Goal: Answer question/provide support: Share knowledge or assist other users

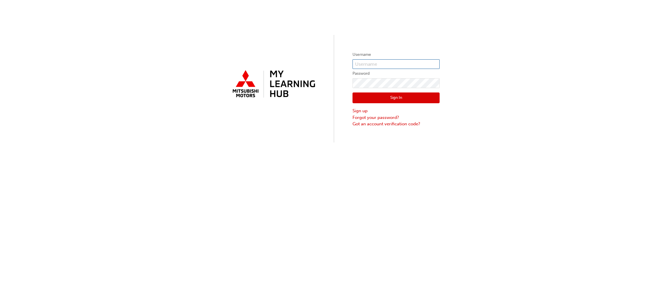
type input "Luke.williams@berwickmitsubishi.com.au"
click at [417, 96] on button "Sign In" at bounding box center [396, 97] width 87 height 11
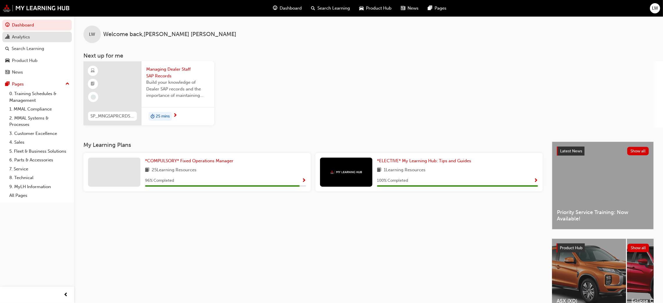
click at [22, 34] on div "Analytics" at bounding box center [21, 37] width 18 height 7
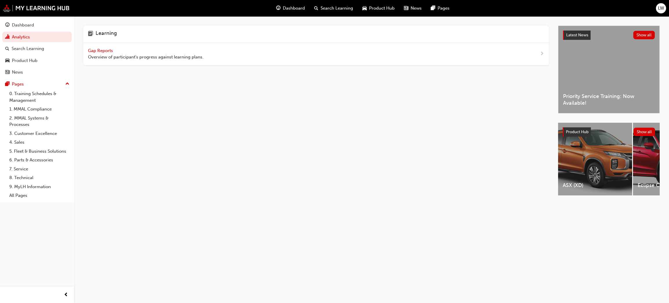
click at [111, 48] on span "Gap Reports" at bounding box center [101, 50] width 26 height 5
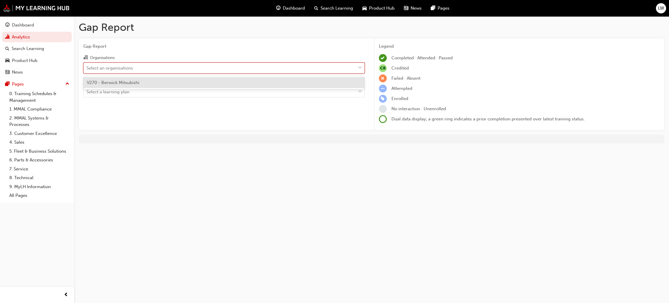
drag, startPoint x: 121, startPoint y: 69, endPoint x: 132, endPoint y: 76, distance: 13.5
click at [121, 70] on div "Select an organisations" at bounding box center [110, 67] width 46 height 7
click at [87, 70] on input "Organisations option V270 - Berwick Mitsubishi focused, 1 of 1. 1 result availa…" at bounding box center [87, 67] width 1 height 5
click at [146, 77] on div "V270 - Berwick Mitsubishi" at bounding box center [223, 82] width 281 height 11
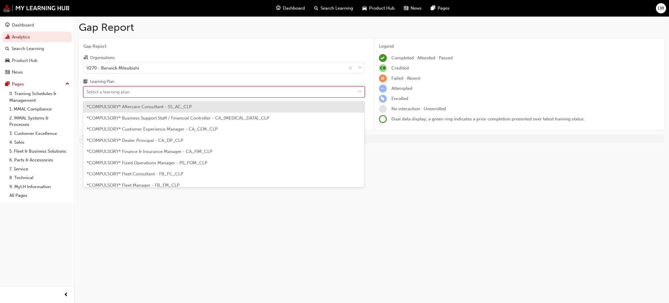
click at [145, 96] on div "Select a learning plan" at bounding box center [220, 92] width 272 height 10
click at [87, 94] on input "Learning Plan option *COMPULSORY* Aftercare Consultant - SS_AC_CLP focused, 1 o…" at bounding box center [87, 91] width 1 height 5
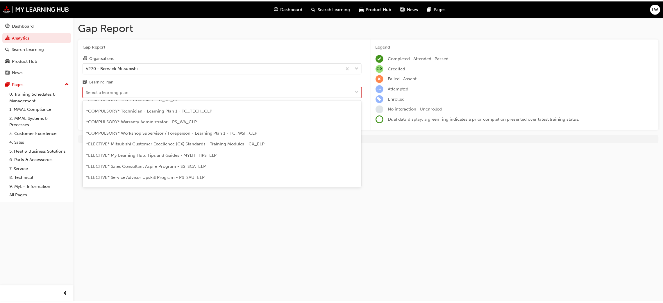
scroll to position [232, 0]
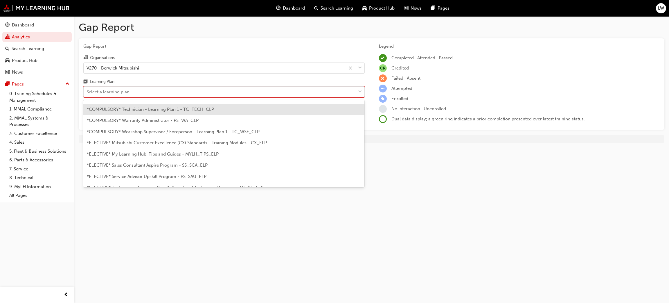
click at [149, 110] on span "*COMPULSORY* Technician - Learning Plan 1 - TC_TECH_CLP" at bounding box center [150, 109] width 127 height 5
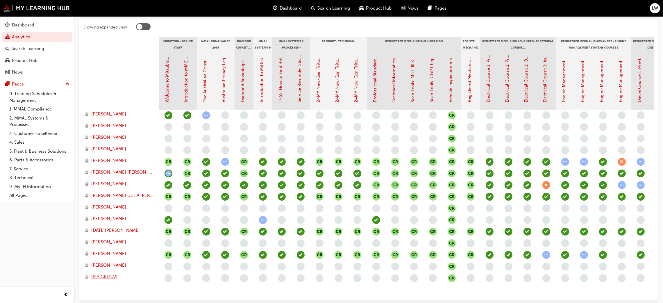
click at [102, 276] on span "REY GRUTAS" at bounding box center [104, 276] width 26 height 7
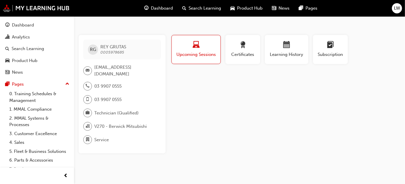
click at [394, 10] on div "LW" at bounding box center [397, 8] width 10 height 10
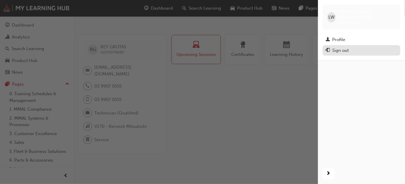
click at [355, 47] on div "Sign out" at bounding box center [362, 50] width 72 height 7
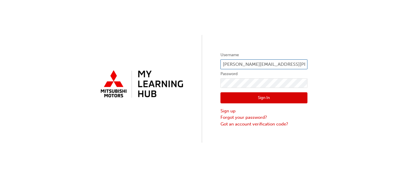
drag, startPoint x: 300, startPoint y: 64, endPoint x: 208, endPoint y: 64, distance: 91.5
click at [209, 65] on div "Username [PERSON_NAME][EMAIL_ADDRESS][PERSON_NAME][DOMAIN_NAME] Password Sign I…" at bounding box center [202, 71] width 405 height 142
type input "0005978685m.au"
click at [265, 96] on button "Sign In" at bounding box center [264, 97] width 87 height 11
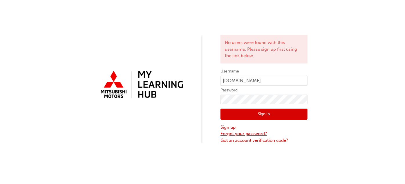
click at [248, 132] on link "Forgot your password?" at bounding box center [264, 133] width 87 height 7
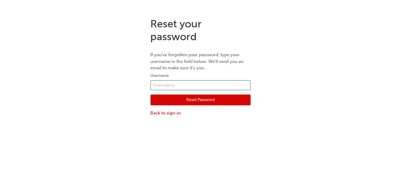
click at [204, 88] on input "text" at bounding box center [201, 85] width 100 height 10
type input "0005978685"
click at [201, 100] on button "Reset Password" at bounding box center [201, 99] width 100 height 11
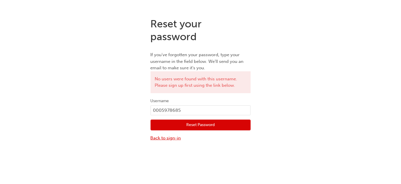
click at [162, 138] on link "Back to sign-in" at bounding box center [201, 137] width 100 height 7
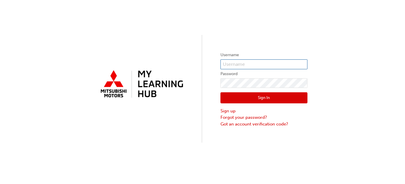
type input "[PERSON_NAME][EMAIL_ADDRESS][PERSON_NAME][DOMAIN_NAME]"
click at [237, 98] on button "Sign In" at bounding box center [264, 97] width 87 height 11
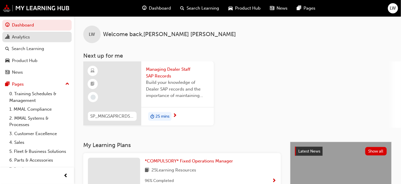
click at [22, 41] on link "Analytics" at bounding box center [36, 37] width 69 height 11
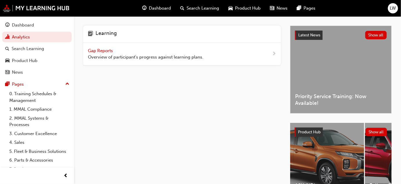
click at [100, 49] on span "Gap Reports" at bounding box center [101, 50] width 26 height 5
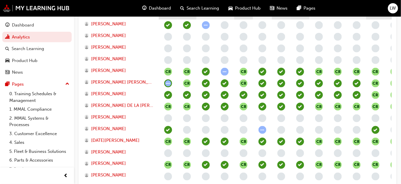
scroll to position [246, 0]
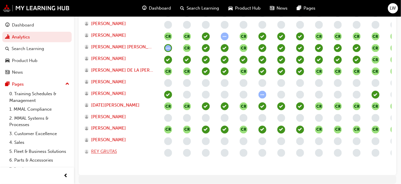
click at [107, 152] on span "REY GRUTAS" at bounding box center [104, 151] width 26 height 7
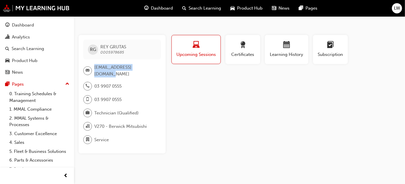
drag, startPoint x: 155, startPoint y: 70, endPoint x: 94, endPoint y: 71, distance: 61.3
click at [94, 71] on div "rey.grutas@carco.com.au" at bounding box center [119, 70] width 73 height 13
copy div "rey.grutas@carco.com.au"
click at [394, 10] on span "LW" at bounding box center [397, 8] width 6 height 7
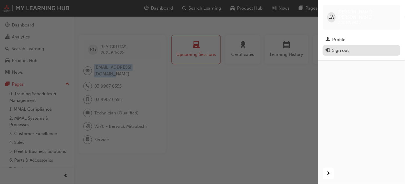
click at [347, 48] on div "Sign out" at bounding box center [362, 50] width 72 height 7
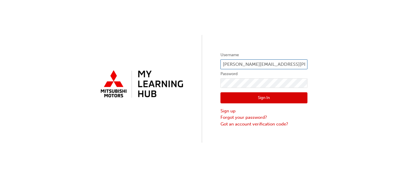
drag, startPoint x: 303, startPoint y: 63, endPoint x: 216, endPoint y: 61, distance: 86.9
click at [216, 61] on div "Username [PERSON_NAME][EMAIL_ADDRESS][PERSON_NAME][DOMAIN_NAME] Password Sign I…" at bounding box center [202, 71] width 405 height 142
paste input "[EMAIL_ADDRESS][DOMAIN_NAME]"
type input "[EMAIL_ADDRESS][DOMAIN_NAME]"
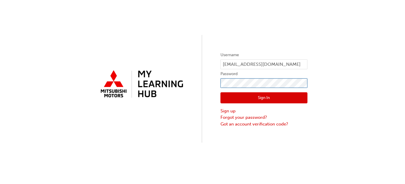
click at [218, 82] on div "Username [EMAIL_ADDRESS][DOMAIN_NAME] Password Sign In Sign up Forgot your pass…" at bounding box center [202, 71] width 405 height 142
click button "Sign In" at bounding box center [264, 97] width 87 height 11
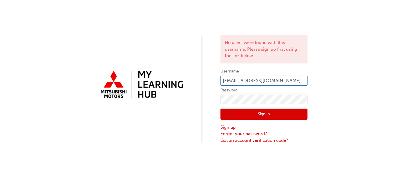
click at [283, 82] on input "[EMAIL_ADDRESS][DOMAIN_NAME]" at bounding box center [264, 81] width 87 height 10
type input "[EMAIL_ADDRESS][DOMAIN_NAME]"
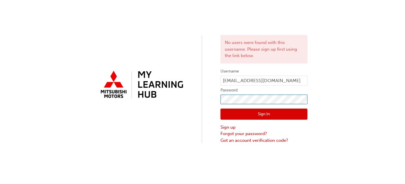
click at [214, 98] on div "No users were found with this username. Please sign up first using the link bel…" at bounding box center [202, 71] width 405 height 143
click at [244, 110] on button "Sign In" at bounding box center [264, 113] width 87 height 11
click at [248, 131] on link "Forgot your password?" at bounding box center [264, 133] width 87 height 7
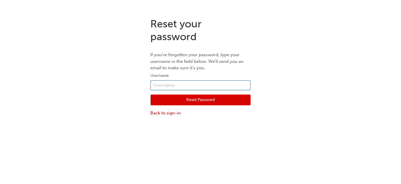
click at [182, 86] on input "text" at bounding box center [201, 85] width 100 height 10
type input "REY.GRUTAS@CARCO.COM.AU"
click at [190, 97] on button "Reset Password" at bounding box center [201, 99] width 100 height 11
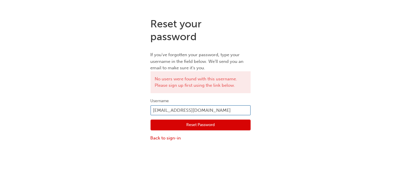
drag, startPoint x: 227, startPoint y: 110, endPoint x: 149, endPoint y: 108, distance: 77.3
click at [149, 108] on div "Reset your password If you've forgotten your password, type your username in th…" at bounding box center [200, 79] width 109 height 132
type input "0005978685"
click at [176, 124] on button "Reset Password" at bounding box center [201, 124] width 100 height 11
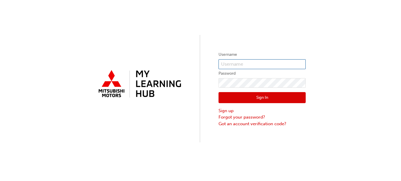
type input "[PERSON_NAME][EMAIL_ADDRESS][PERSON_NAME][DOMAIN_NAME]"
click at [256, 93] on button "Sign In" at bounding box center [261, 97] width 87 height 11
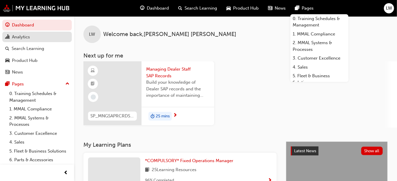
click at [12, 39] on div "Analytics" at bounding box center [21, 37] width 18 height 7
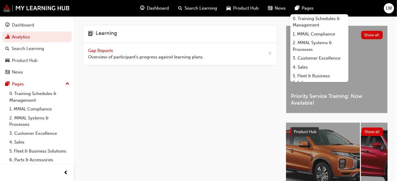
click at [102, 52] on span "Gap Reports" at bounding box center [101, 50] width 26 height 5
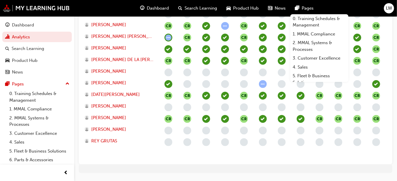
scroll to position [276, 0]
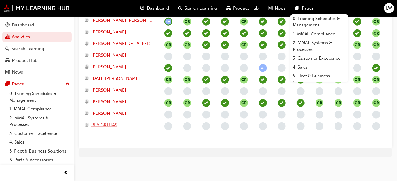
click at [100, 122] on span "REY GRUTAS" at bounding box center [104, 125] width 26 height 7
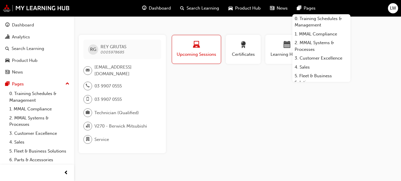
click at [110, 52] on span "0005978685" at bounding box center [112, 52] width 24 height 5
copy span "0005978685"
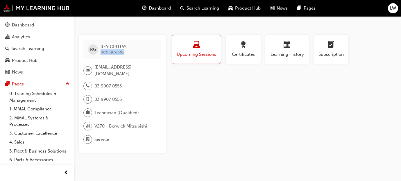
click at [390, 8] on span "LW" at bounding box center [393, 8] width 6 height 7
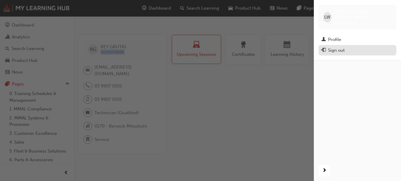
click at [331, 47] on div "Sign out" at bounding box center [336, 50] width 17 height 7
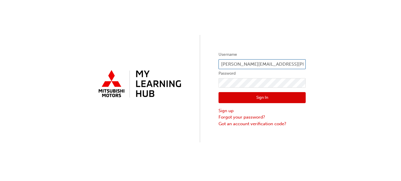
drag, startPoint x: 263, startPoint y: 67, endPoint x: 258, endPoint y: 67, distance: 4.9
click at [263, 67] on input "[PERSON_NAME][EMAIL_ADDRESS][PERSON_NAME][DOMAIN_NAME]" at bounding box center [261, 64] width 87 height 10
drag, startPoint x: 221, startPoint y: 63, endPoint x: 346, endPoint y: 65, distance: 125.5
click at [346, 65] on div "Username [PERSON_NAME][EMAIL_ADDRESS][PERSON_NAME][DOMAIN_NAME] Password Sign I…" at bounding box center [200, 71] width 401 height 142
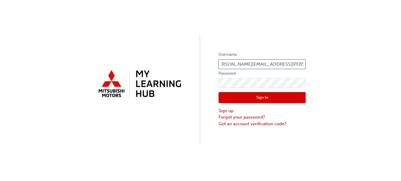
paste input "0005978685"
type input "0005978685"
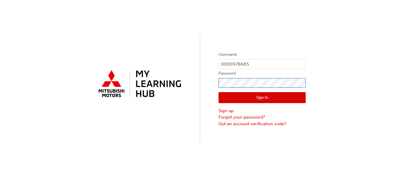
click at [207, 79] on div "Username 0005978685 Password Sign In Sign up Forgot your password? Got an accou…" at bounding box center [200, 71] width 401 height 142
click at [245, 96] on button "Sign In" at bounding box center [261, 97] width 87 height 11
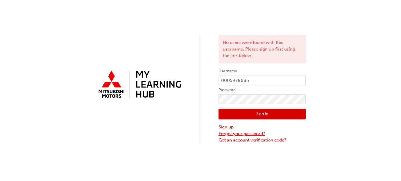
click at [233, 131] on link "Forgot your password?" at bounding box center [261, 133] width 87 height 7
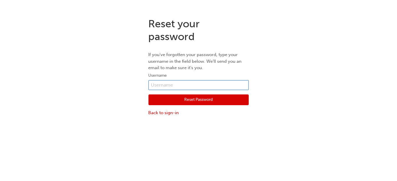
click at [195, 86] on input "text" at bounding box center [198, 85] width 100 height 10
paste input "0005978685"
type input "0005978685"
click at [191, 98] on button "Reset Password" at bounding box center [198, 99] width 100 height 11
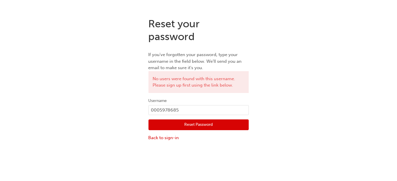
click at [163, 133] on div "Reset Password Back to sign-in" at bounding box center [198, 128] width 100 height 26
click at [164, 137] on link "Back to sign-in" at bounding box center [198, 137] width 100 height 7
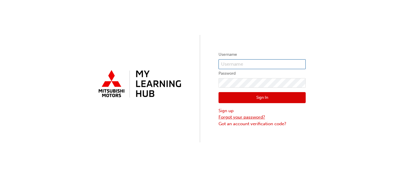
type input "Luke.williams@berwickmitsubishi.com.au"
click at [227, 113] on link "Sign up" at bounding box center [261, 110] width 87 height 7
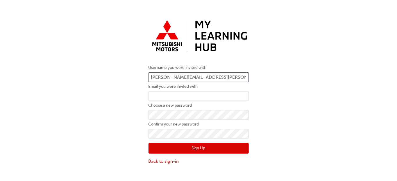
click at [179, 78] on input "Luke.williams@berwickmitsubishi.com.au" at bounding box center [198, 77] width 100 height 10
click at [118, 82] on div "Username you were invited with Luke.williams@berwickmitsubishi.com.au Email you…" at bounding box center [198, 91] width 397 height 156
drag, startPoint x: 152, startPoint y: 76, endPoint x: 271, endPoint y: 78, distance: 118.8
click at [270, 78] on div "Username you were invited with Luke.williams@berwickmitsubishi.com.au Email you…" at bounding box center [198, 91] width 397 height 156
type input "L"
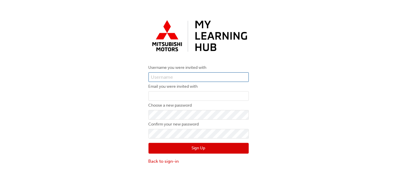
paste input "0005978685"
type input "0005978685"
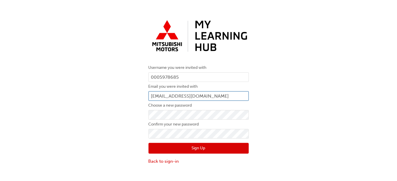
type input "Rey.Grutas@Carco.com.au"
click at [97, 108] on div "Username you were invited with 0005978685 Email you were invited with Rey.Gruta…" at bounding box center [198, 91] width 397 height 156
click at [168, 147] on button "Sign Up" at bounding box center [198, 148] width 100 height 11
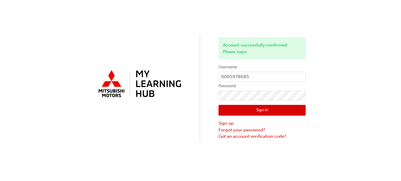
click at [247, 90] on form "Username 0005978685 Password Sign In Sign up Forgot your password? Got an accou…" at bounding box center [261, 102] width 87 height 76
click at [240, 107] on button "Sign In" at bounding box center [261, 110] width 87 height 11
